Goal: Find specific page/section: Find specific page/section

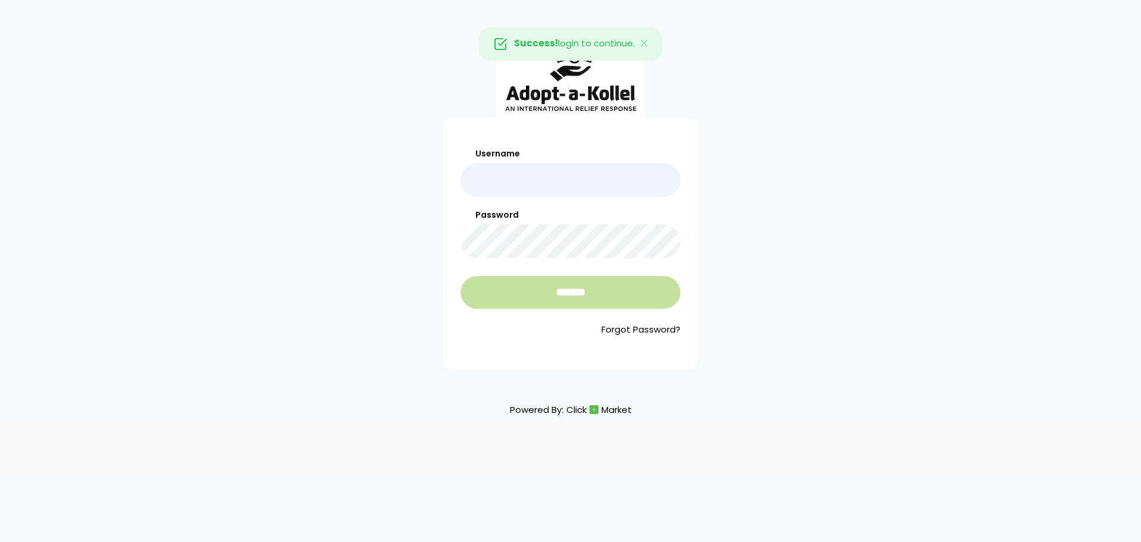
type input "**********"
click at [522, 287] on input "*******" at bounding box center [571, 292] width 220 height 33
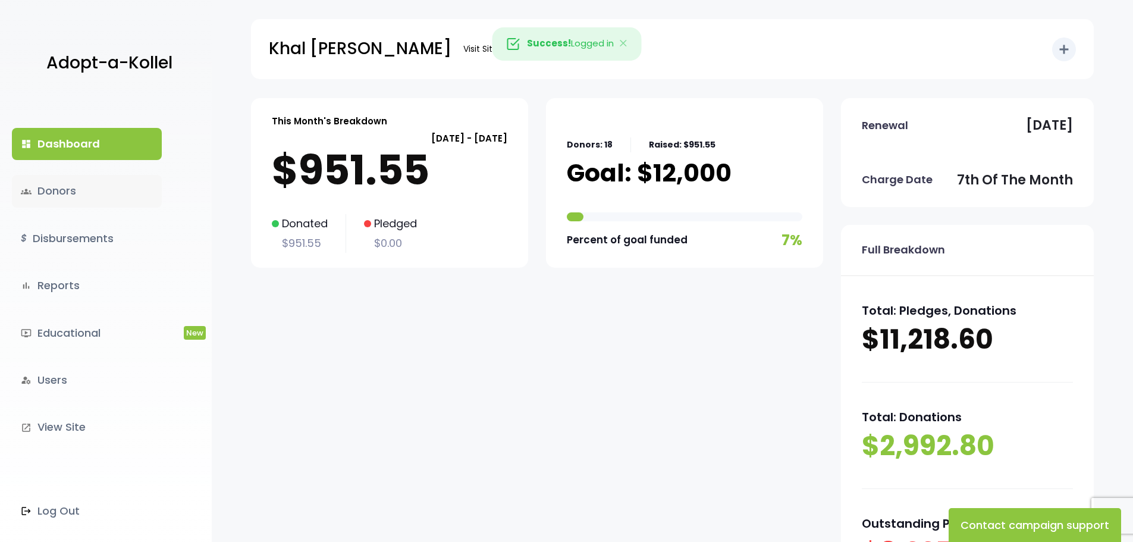
click at [66, 184] on link "groups Donors" at bounding box center [87, 191] width 150 height 32
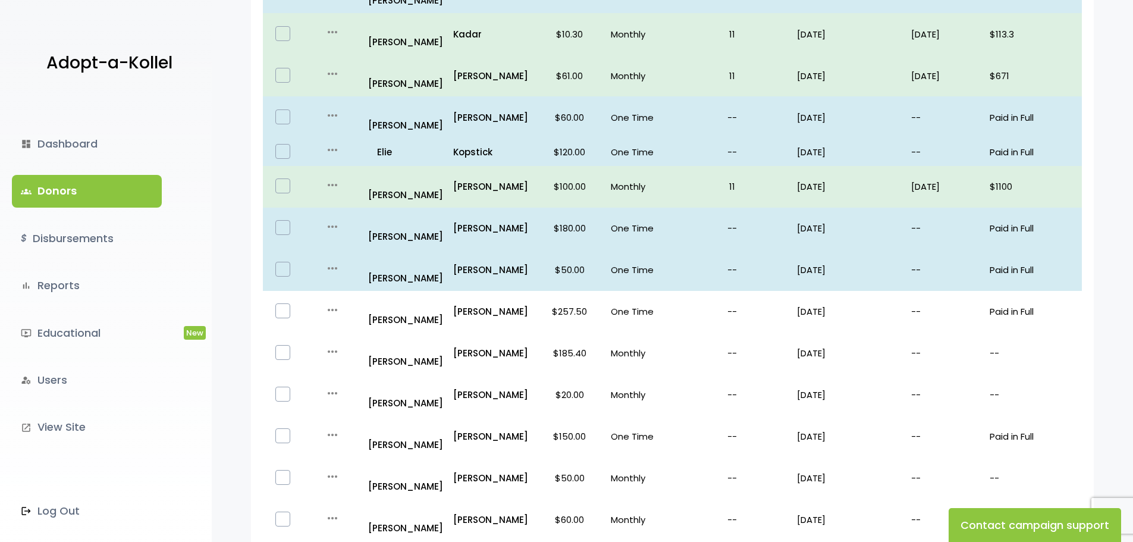
scroll to position [679, 0]
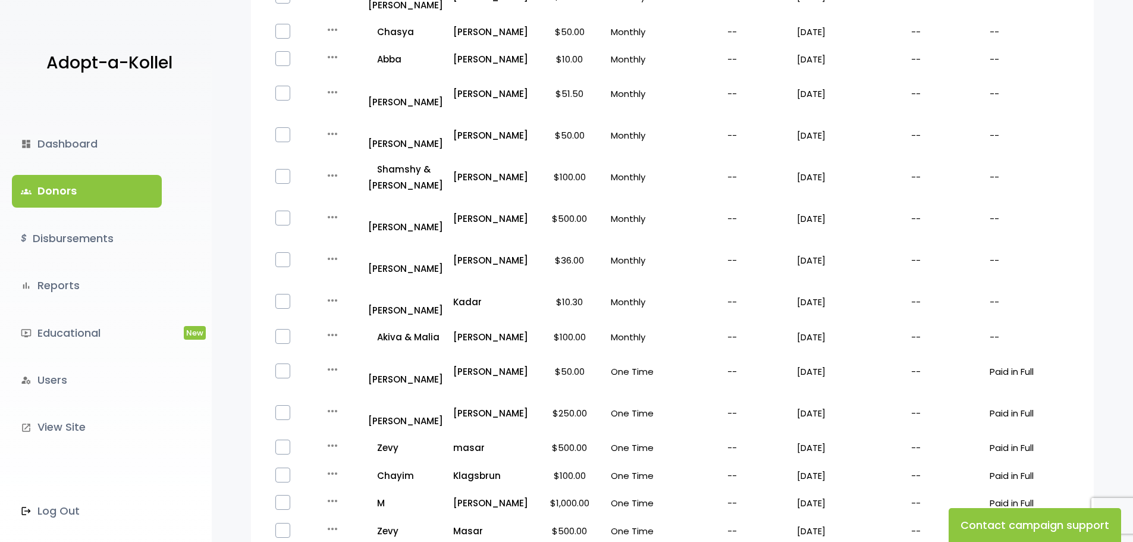
scroll to position [721, 0]
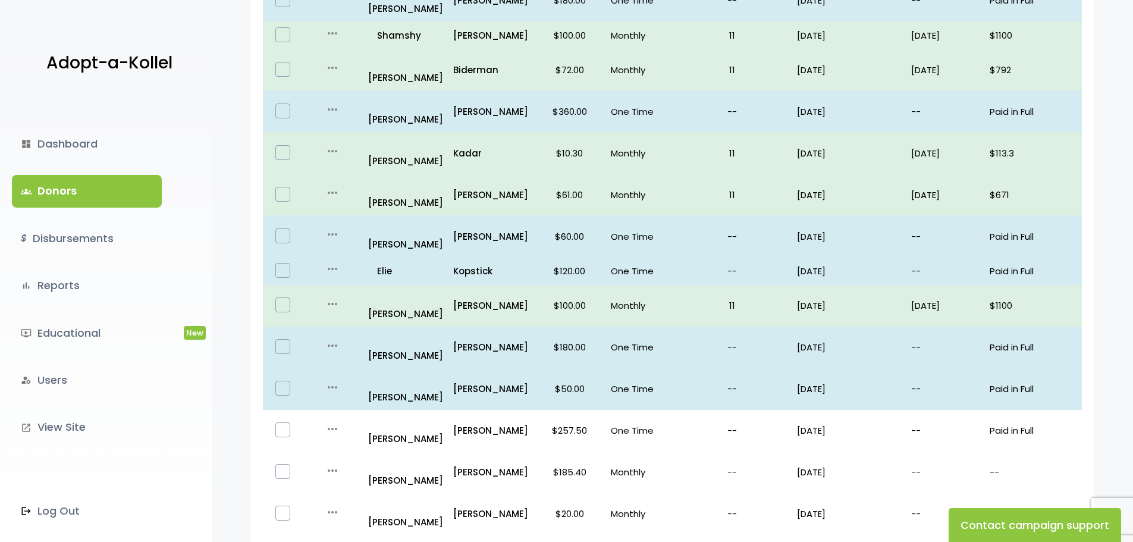
scroll to position [679, 0]
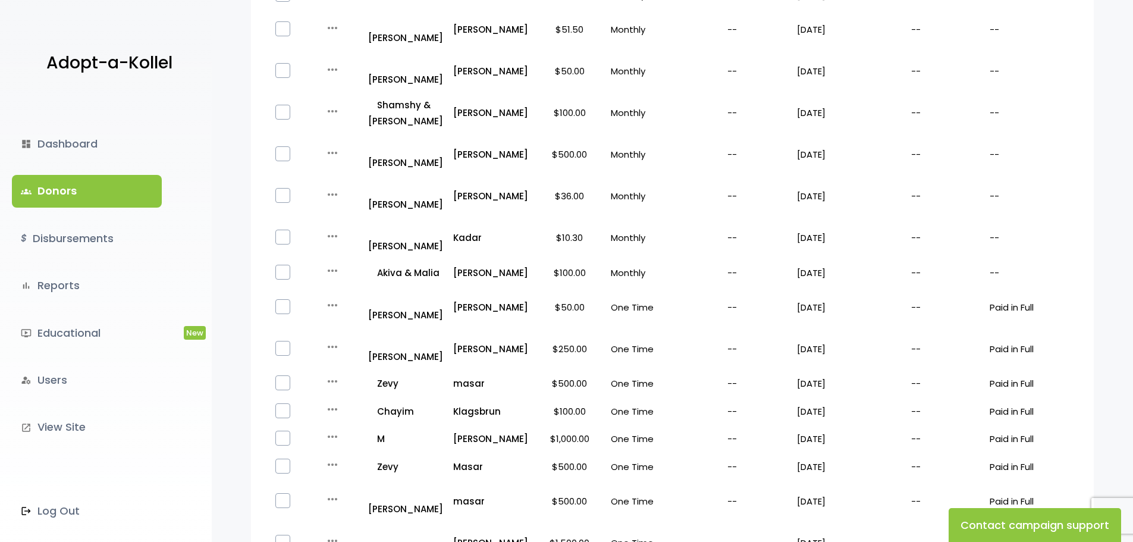
scroll to position [721, 0]
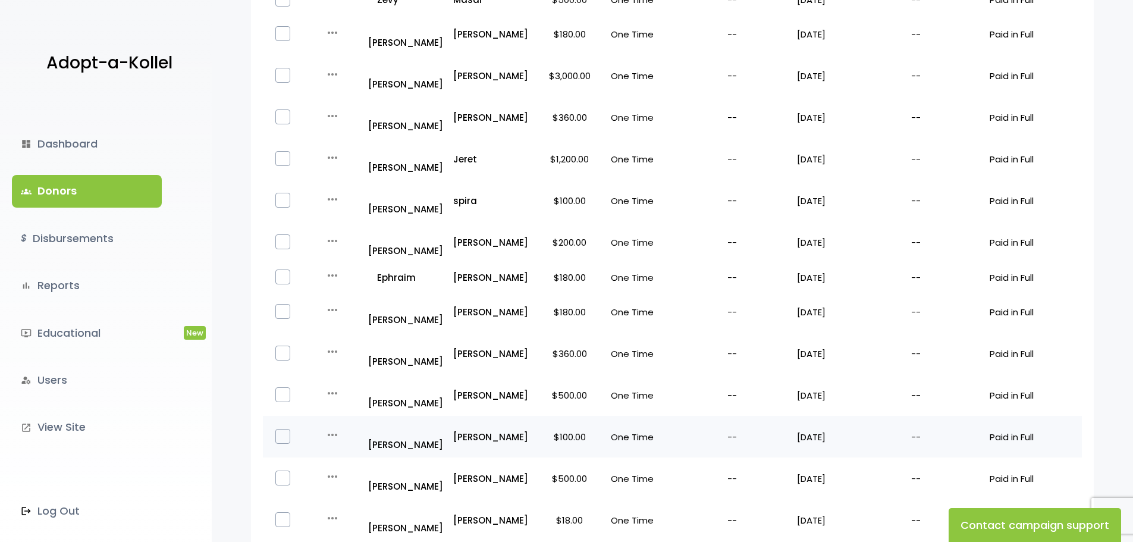
scroll to position [430, 0]
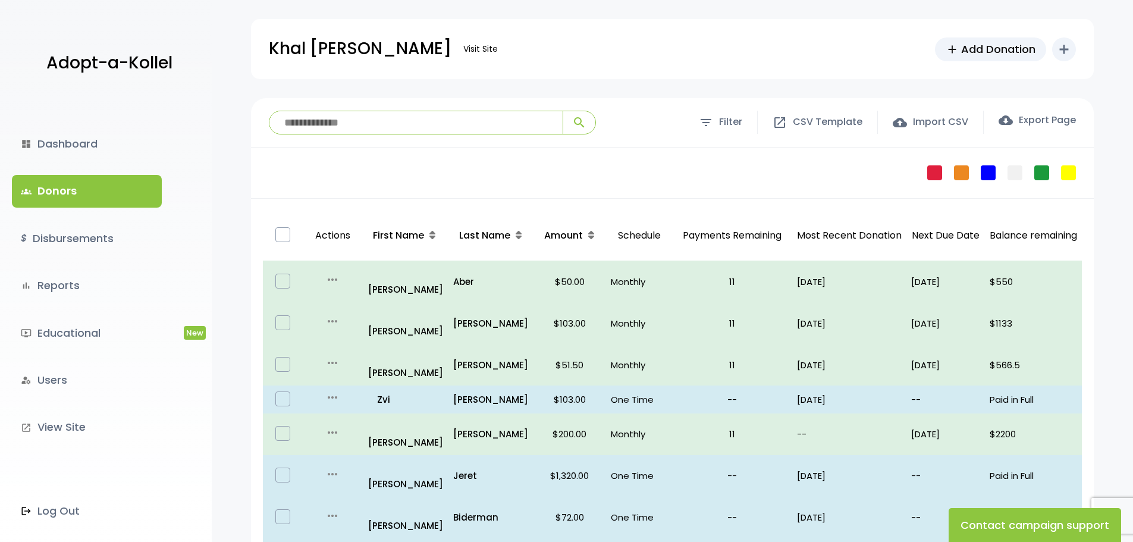
click at [624, 496] on td "One Time" at bounding box center [639, 517] width 66 height 42
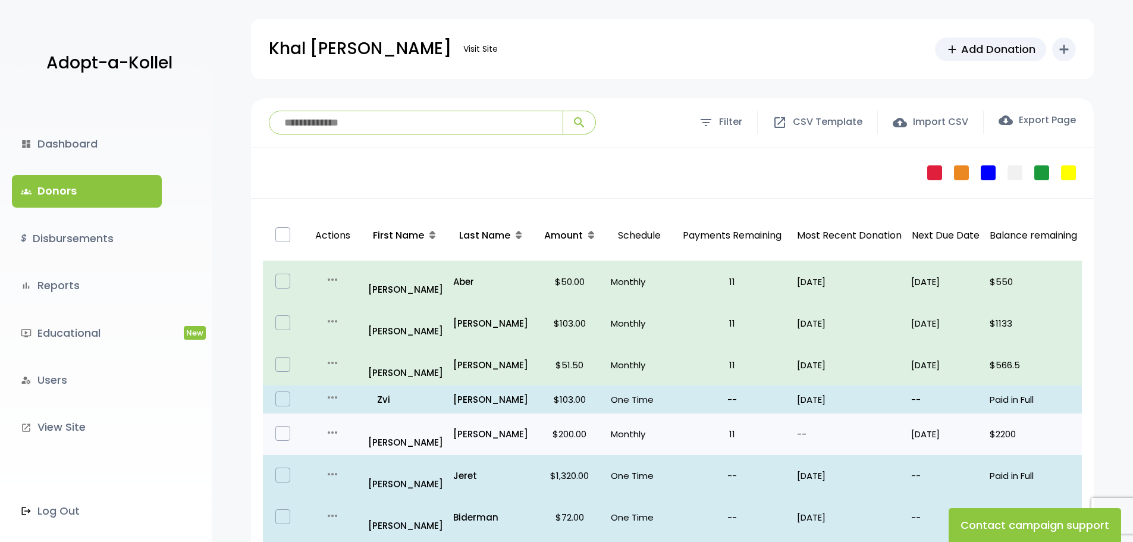
click at [744, 426] on p "11" at bounding box center [732, 434] width 111 height 16
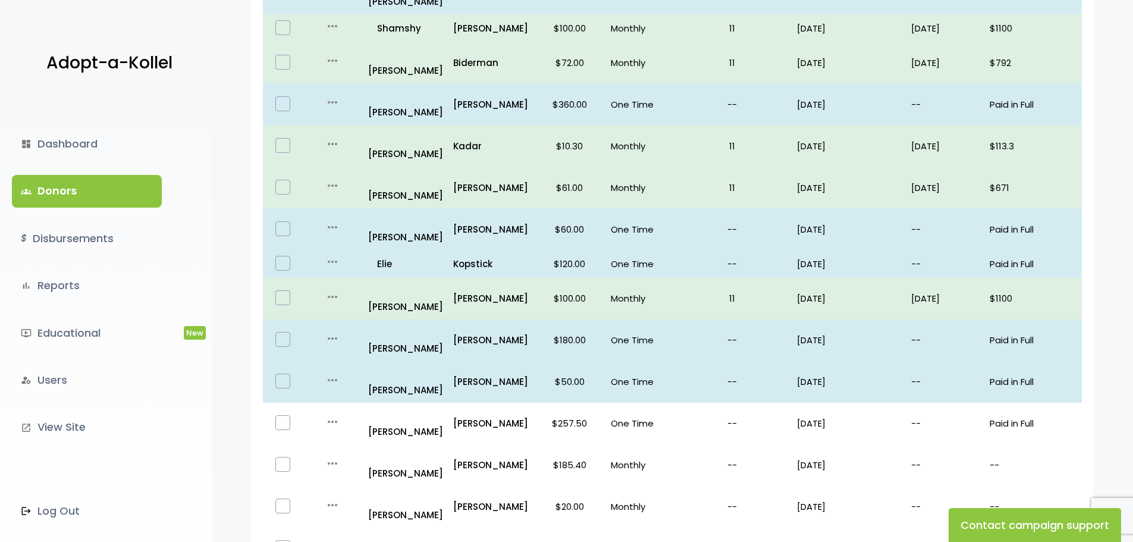
scroll to position [569, 0]
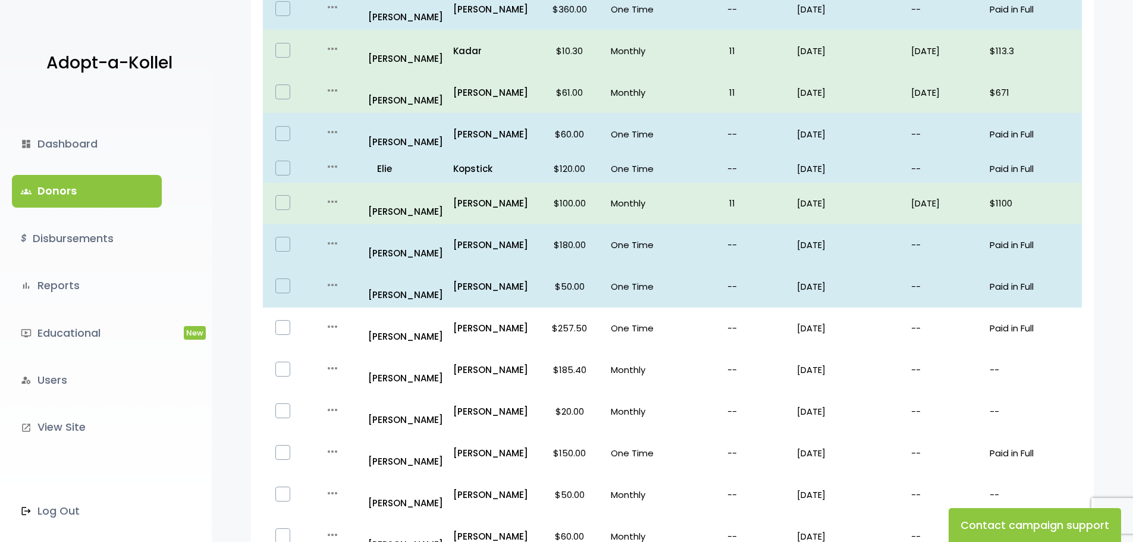
scroll to position [679, 0]
